Goal: Book appointment/travel/reservation

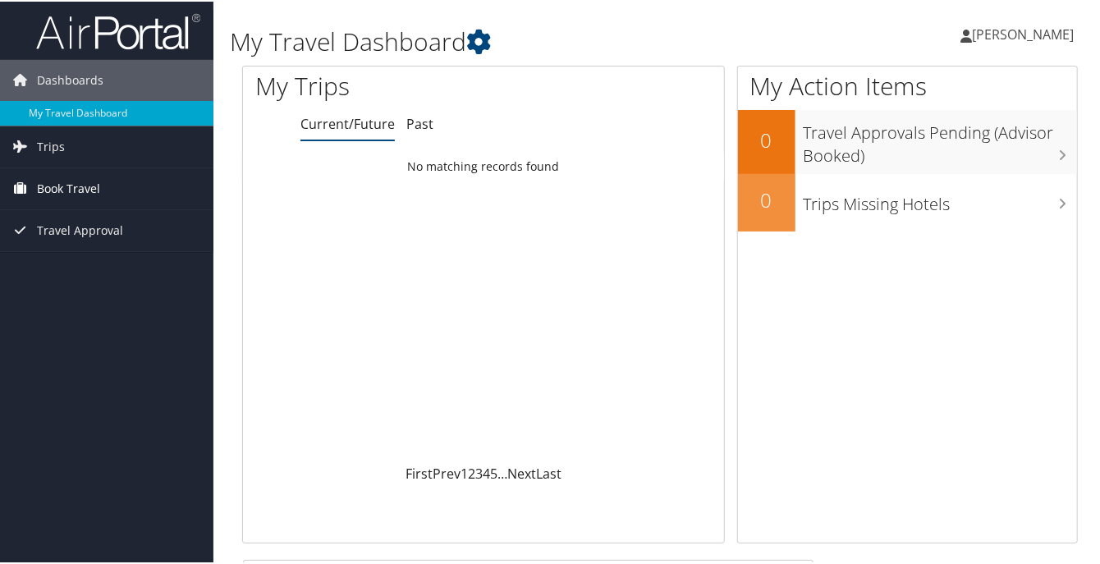
click at [71, 190] on span "Book Travel" at bounding box center [68, 187] width 63 height 41
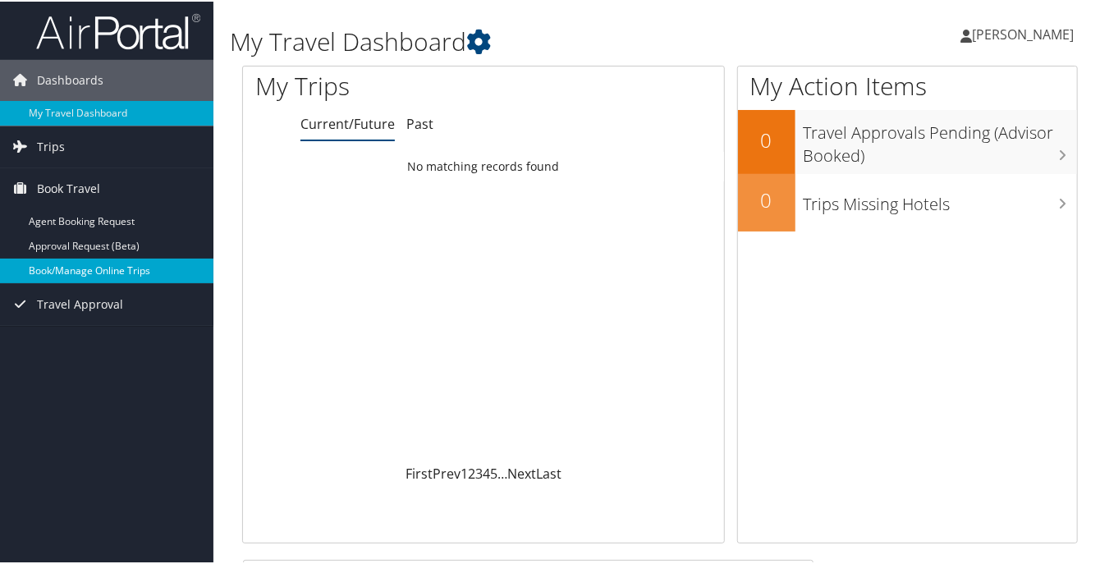
click at [83, 266] on link "Book/Manage Online Trips" at bounding box center [106, 269] width 213 height 25
click at [85, 269] on link "Book/Manage Online Trips" at bounding box center [106, 269] width 213 height 25
